Goal: Transaction & Acquisition: Purchase product/service

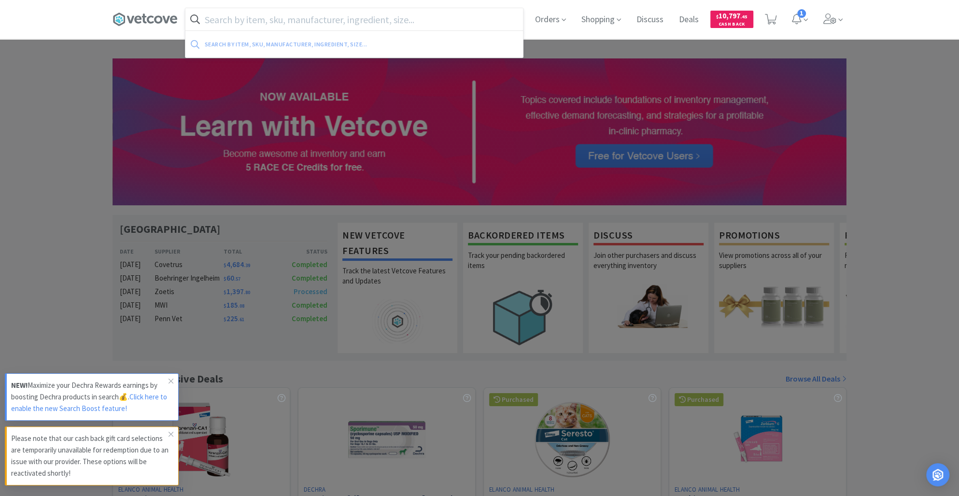
click at [265, 26] on input "text" at bounding box center [354, 19] width 338 height 22
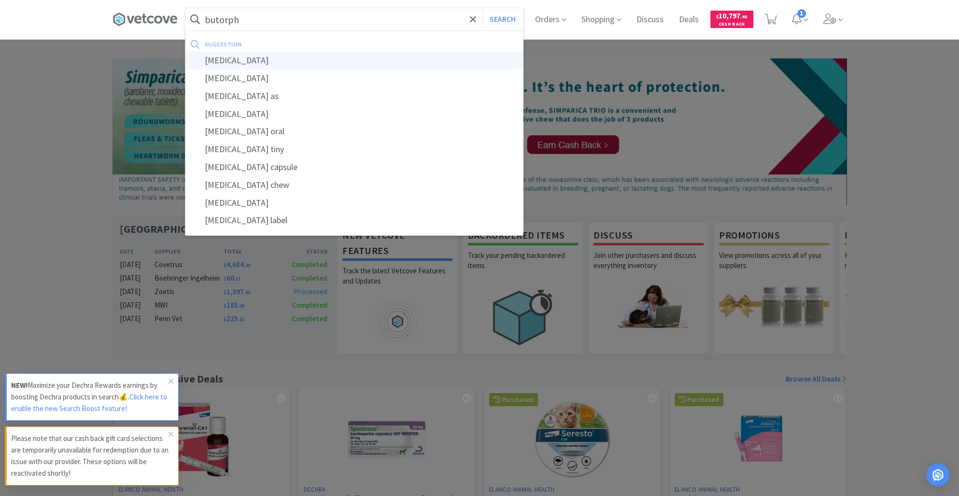
click at [275, 54] on div "[MEDICAL_DATA]" at bounding box center [354, 61] width 338 height 18
type input "[MEDICAL_DATA]"
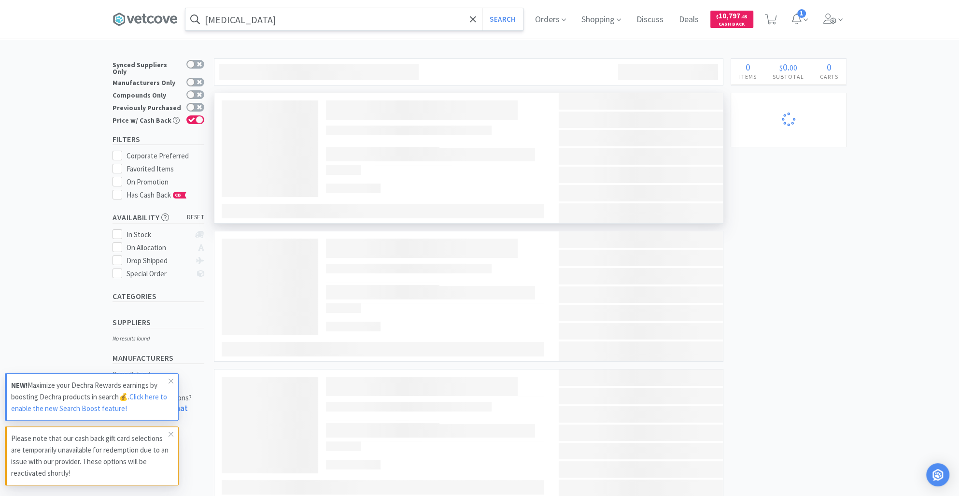
select select "2"
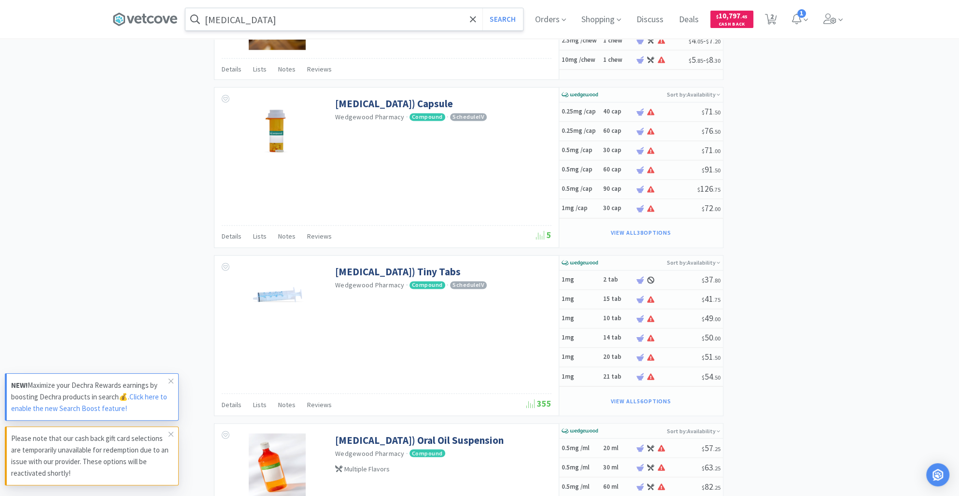
scroll to position [1598, 0]
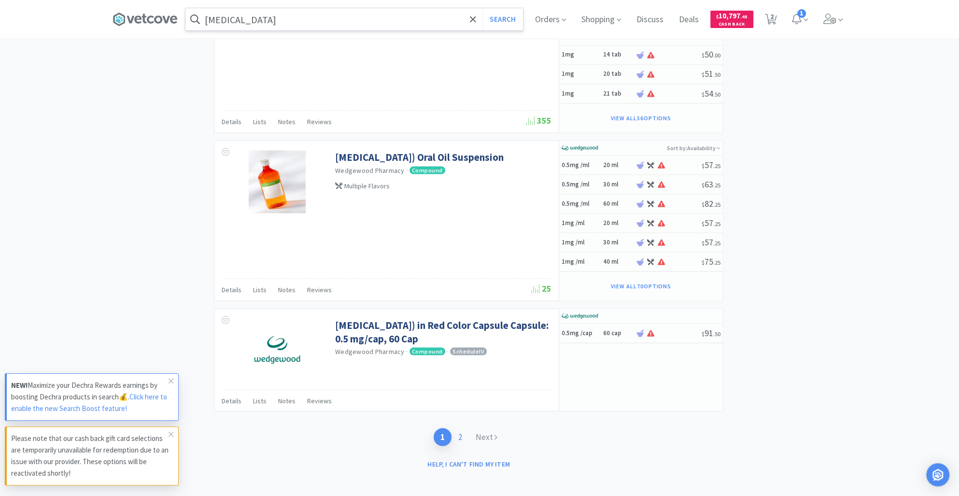
click at [459, 432] on link "2" at bounding box center [460, 437] width 17 height 18
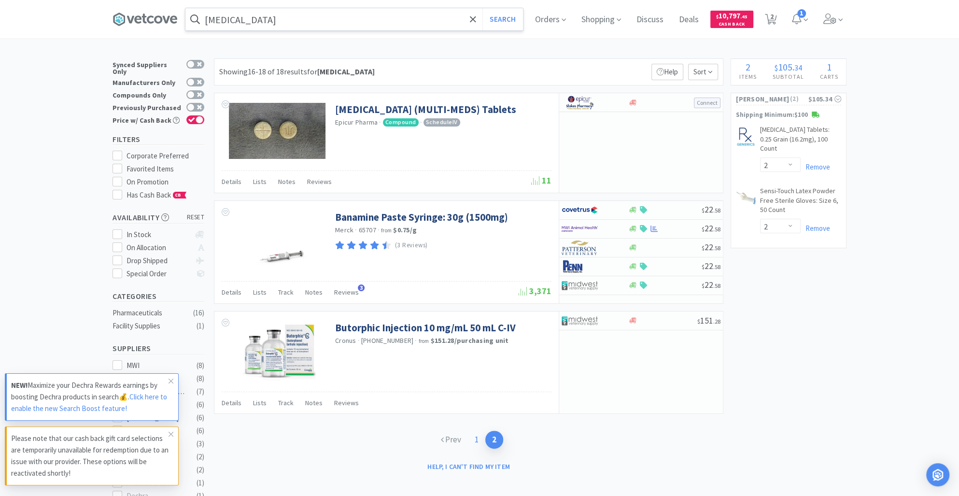
click at [475, 439] on link "1" at bounding box center [476, 440] width 17 height 18
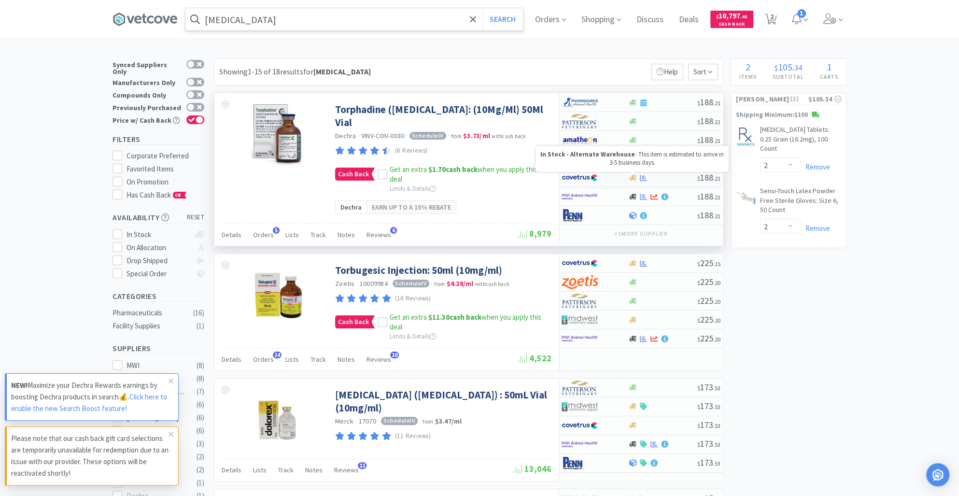
click at [631, 180] on icon at bounding box center [632, 177] width 7 height 7
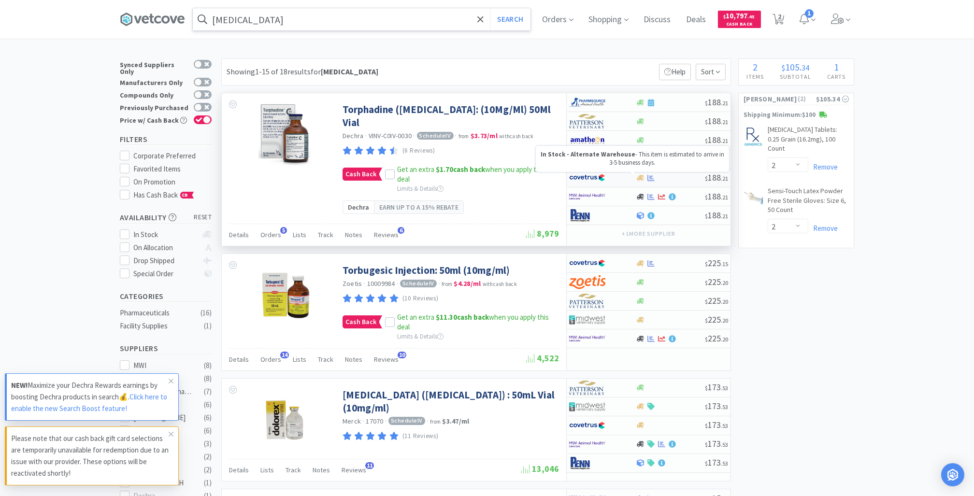
select select "1"
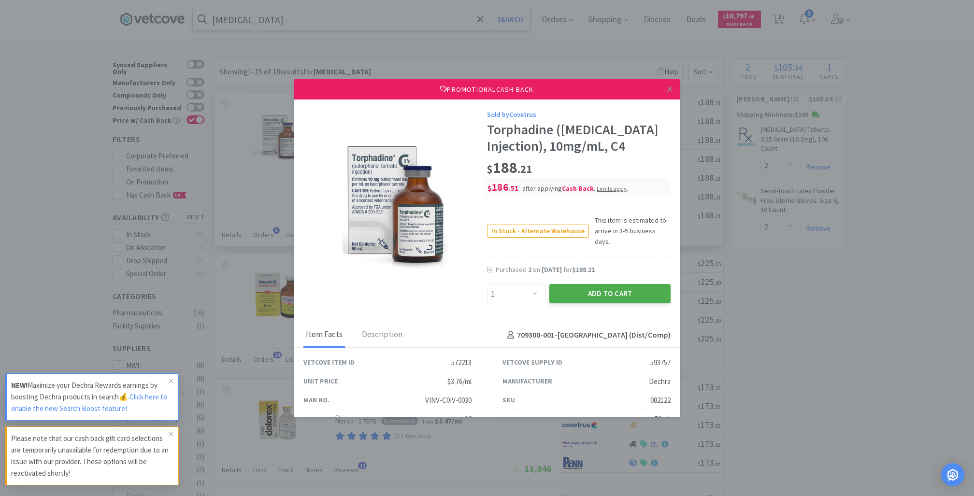
click at [590, 303] on button "Add to Cart" at bounding box center [609, 293] width 121 height 19
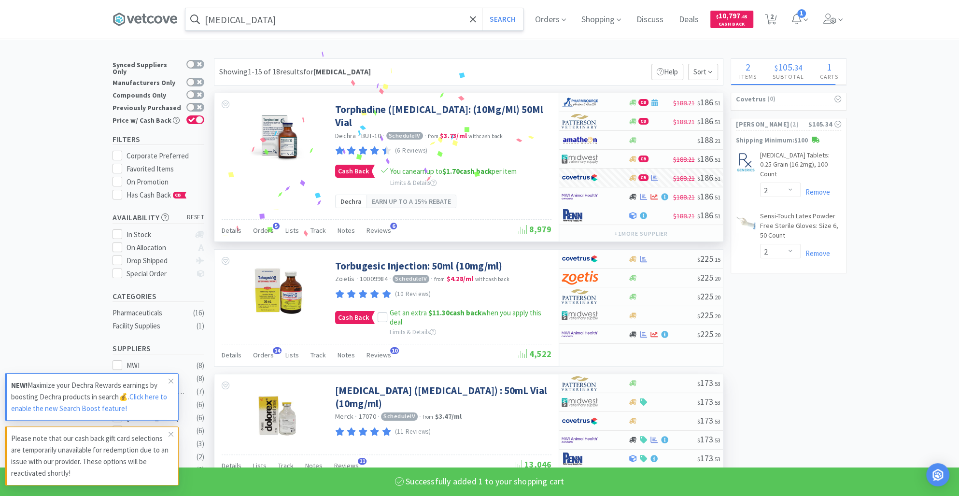
select select "1"
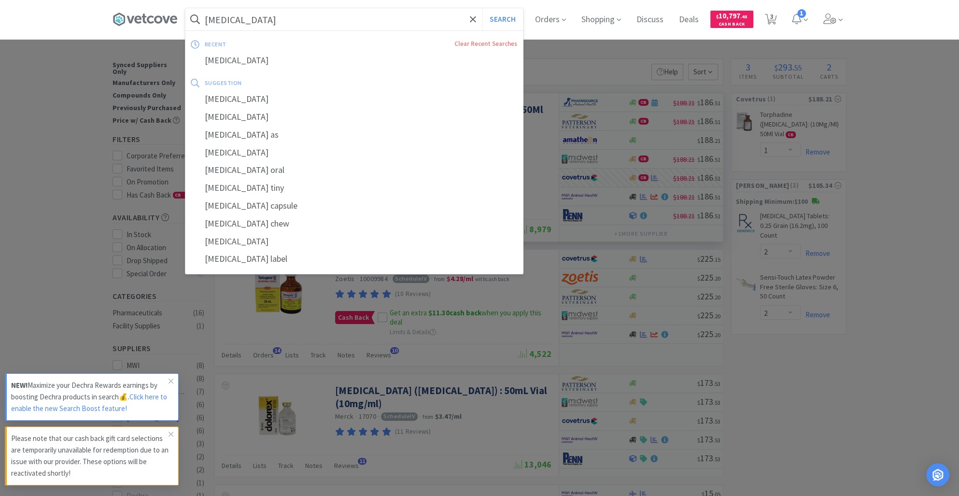
click at [286, 19] on input "[MEDICAL_DATA]" at bounding box center [354, 19] width 338 height 22
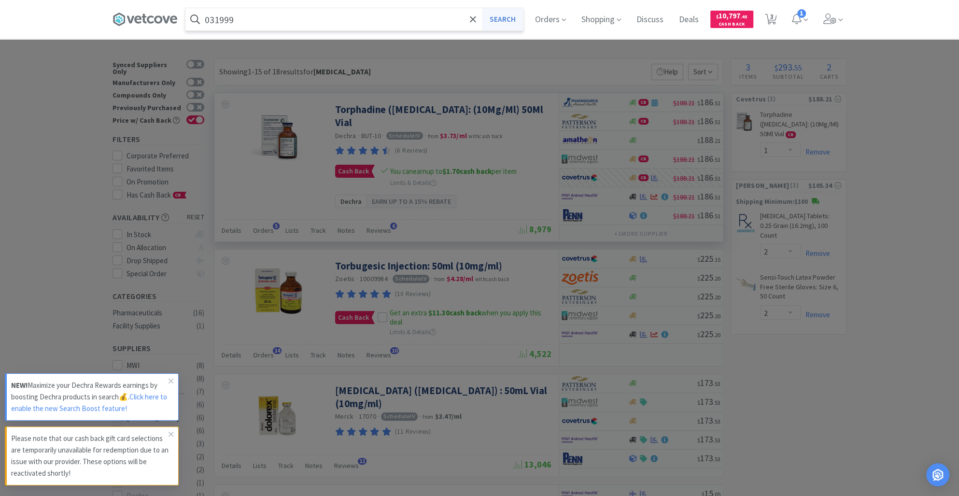
type input "031999"
click at [511, 16] on button "Search" at bounding box center [502, 19] width 40 height 22
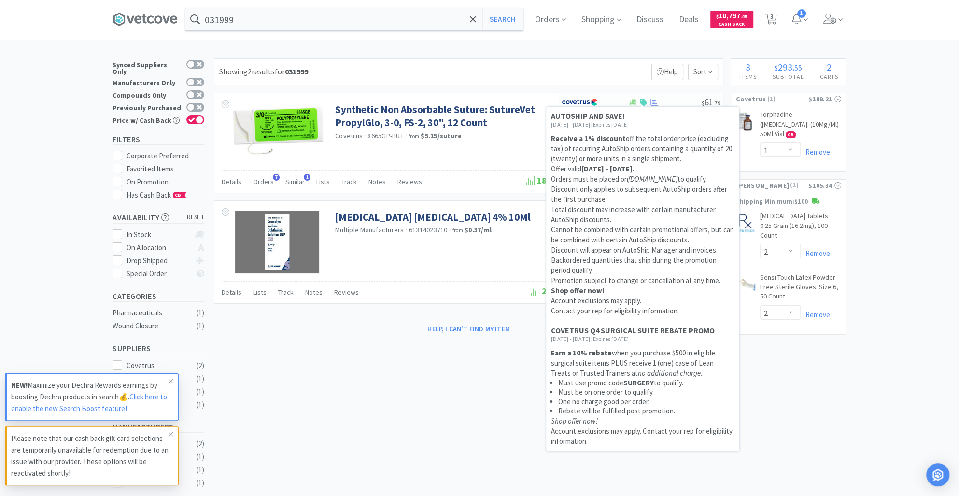
drag, startPoint x: 640, startPoint y: 105, endPoint x: 629, endPoint y: 108, distance: 10.9
click at [629, 108] on div "AUTOSHIP AND SAVE! [DATE] - [DATE] | Expires [DATE] Receive a 1% discount off t…" at bounding box center [642, 279] width 193 height 344
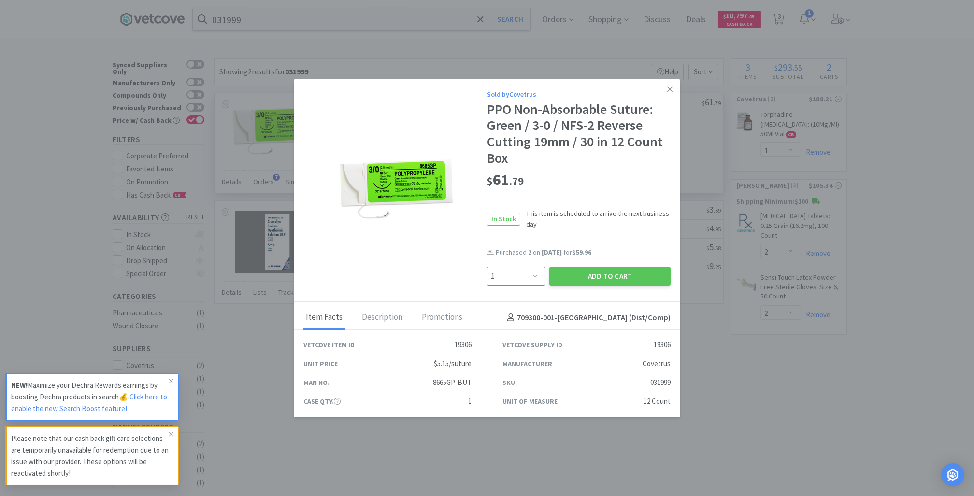
click at [527, 277] on select "Enter Quantity 1 2 3 4 5 6 7 8 9 10 11 12 13 14 15 16 17 18 19 20 Enter Quantity" at bounding box center [516, 276] width 58 height 19
select select "2"
click at [487, 267] on select "Enter Quantity 1 2 3 4 5 6 7 8 9 10 11 12 13 14 15 16 17 18 19 20 Enter Quantity" at bounding box center [516, 276] width 58 height 19
click at [578, 277] on button "Add to Cart" at bounding box center [609, 276] width 121 height 19
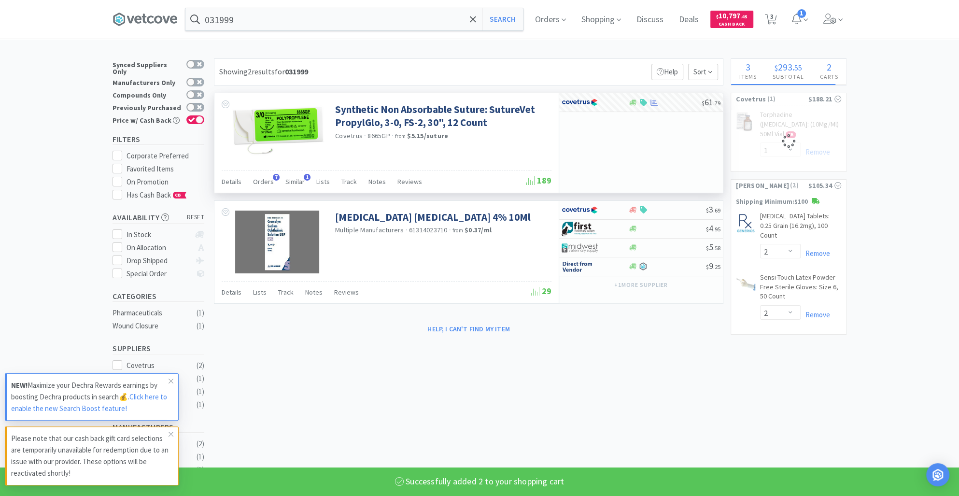
select select "2"
select select "1"
